Goal: Find specific page/section: Find specific page/section

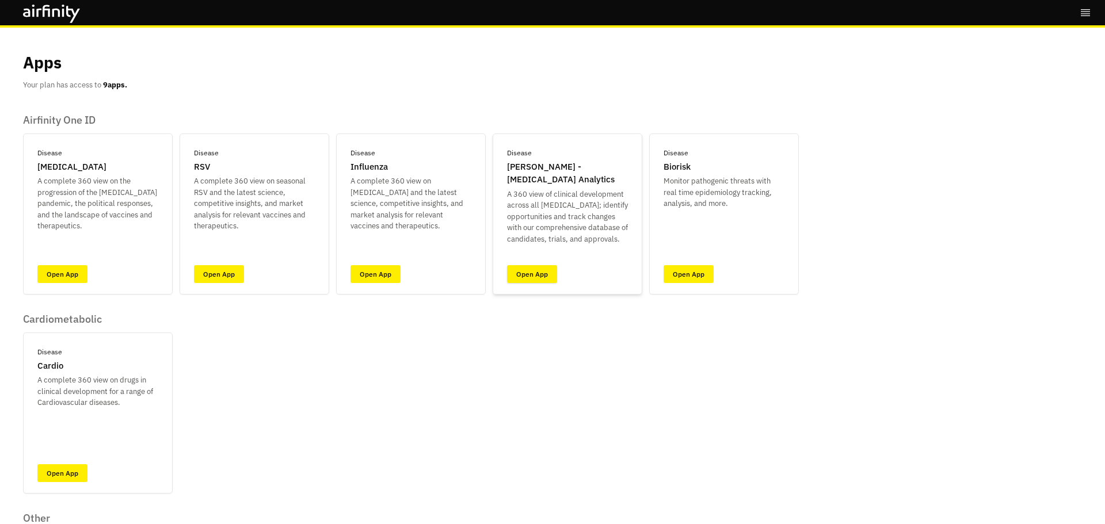
click at [543, 275] on link "Open App" at bounding box center [532, 274] width 50 height 18
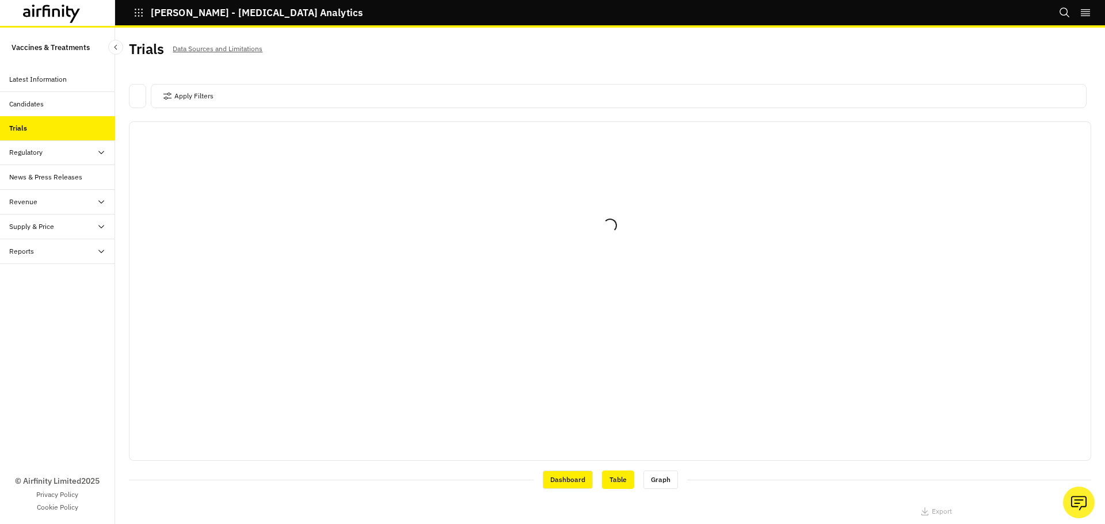
click at [612, 483] on div "Table" at bounding box center [618, 480] width 32 height 18
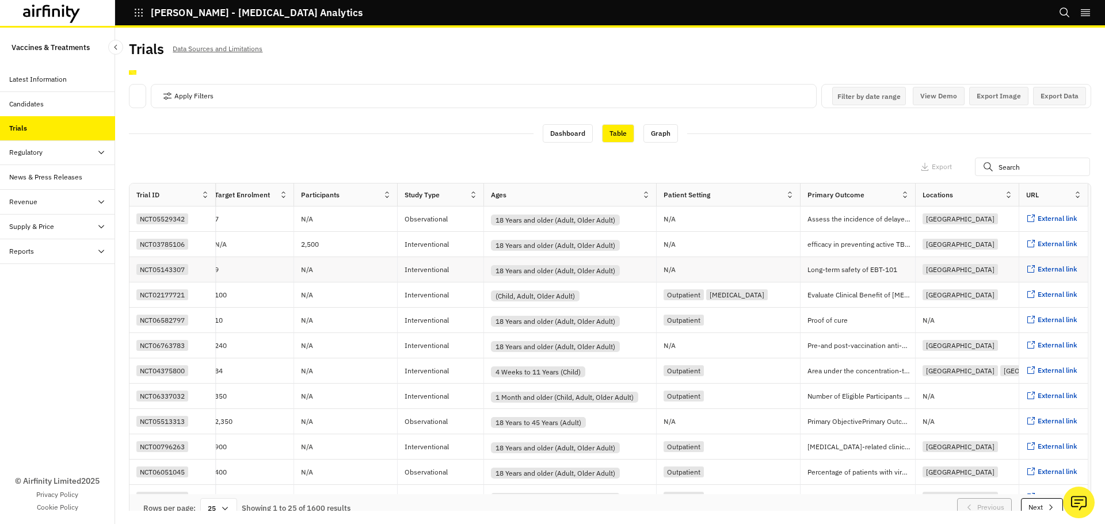
scroll to position [0, 1815]
click at [765, 167] on div "Apply Filters Columns Export" at bounding box center [610, 168] width 962 height 30
